Goal: Task Accomplishment & Management: Manage account settings

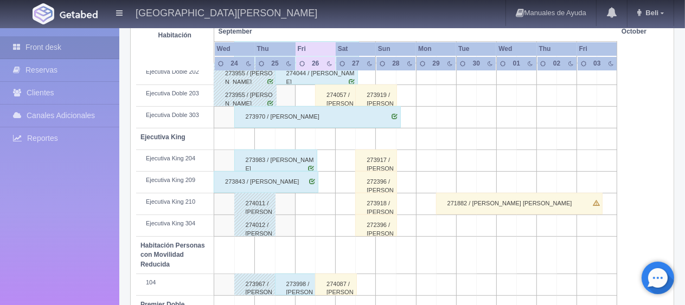
scroll to position [469, 0]
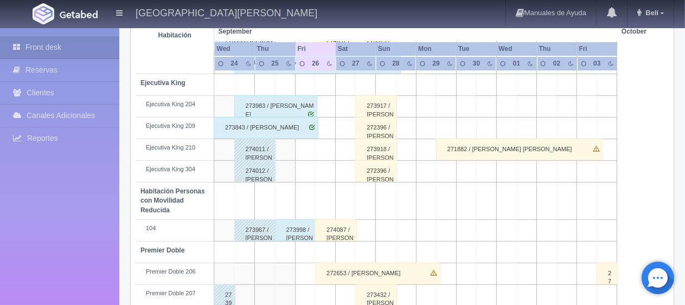
click at [301, 233] on div "273998 / [PERSON_NAME]" at bounding box center [296, 231] width 42 height 22
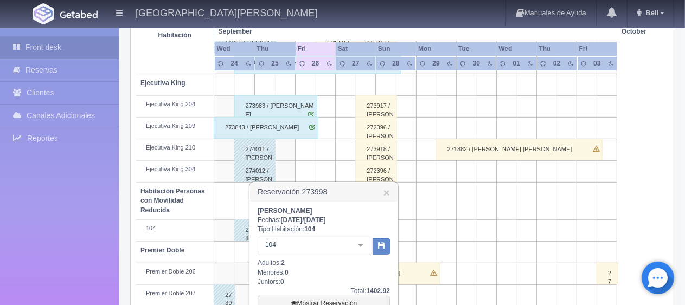
scroll to position [578, 0]
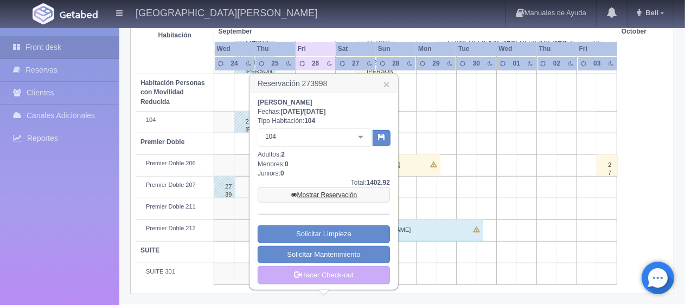
click at [338, 198] on link "Mostrar Reservación" at bounding box center [323, 195] width 132 height 15
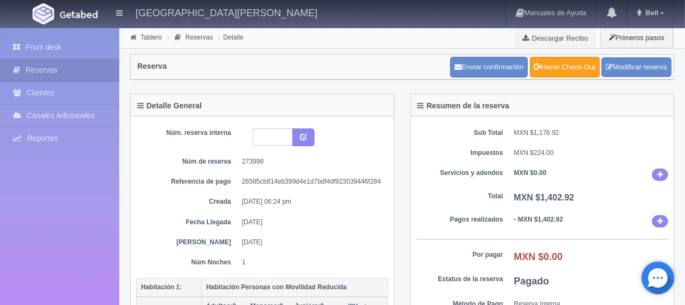
click at [558, 72] on link "Hacer Check-Out" at bounding box center [565, 67] width 70 height 21
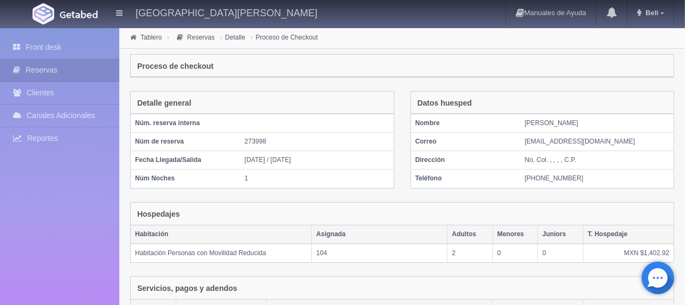
scroll to position [183, 0]
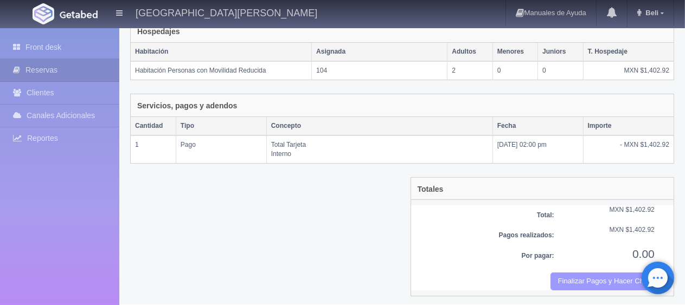
drag, startPoint x: 589, startPoint y: 281, endPoint x: 390, endPoint y: 37, distance: 314.4
click at [589, 282] on button "Finalizar Pagos y Hacer Checkout" at bounding box center [602, 282] width 104 height 18
